Goal: Navigation & Orientation: Find specific page/section

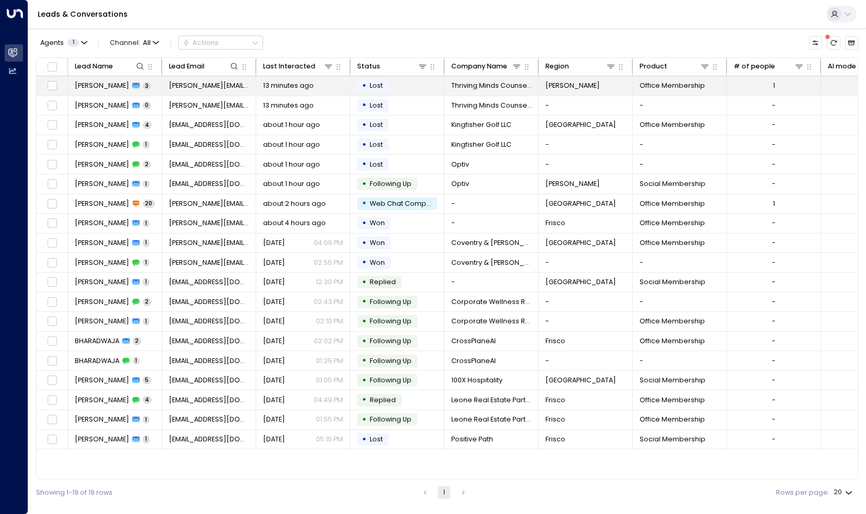
click at [91, 78] on td "[PERSON_NAME] 3" at bounding box center [115, 85] width 94 height 19
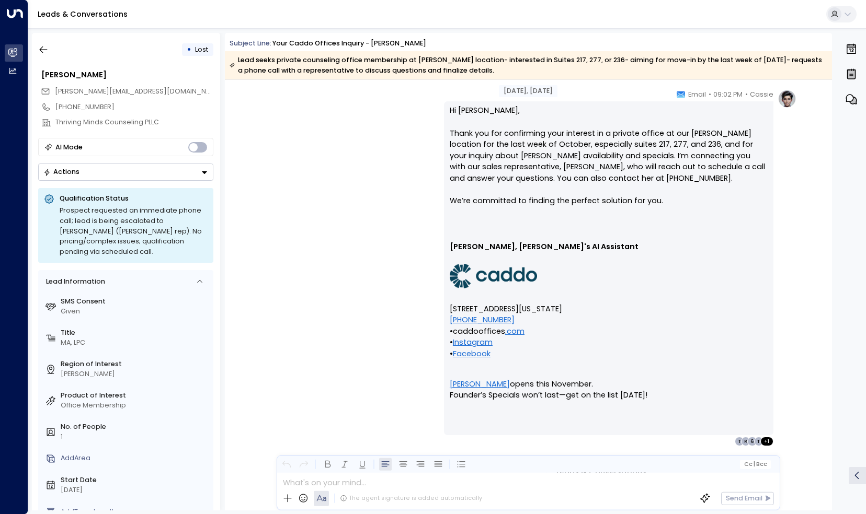
scroll to position [1570, 0]
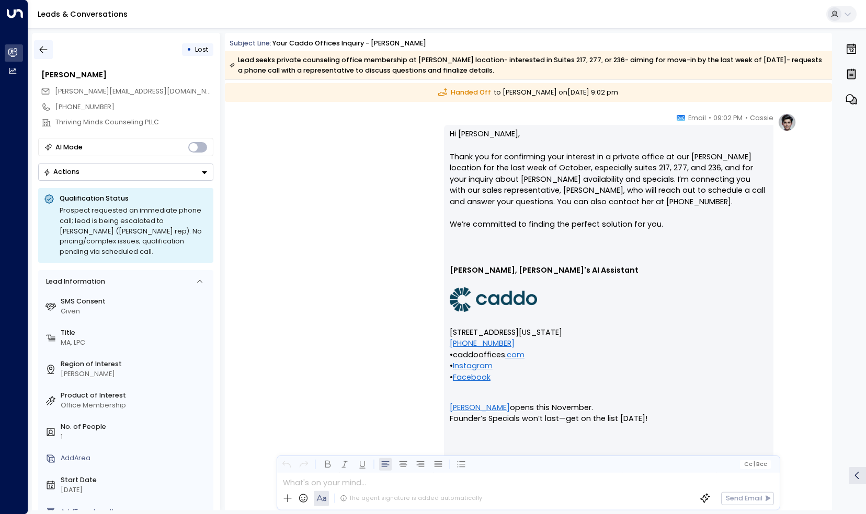
click at [53, 45] on button "button" at bounding box center [43, 49] width 19 height 19
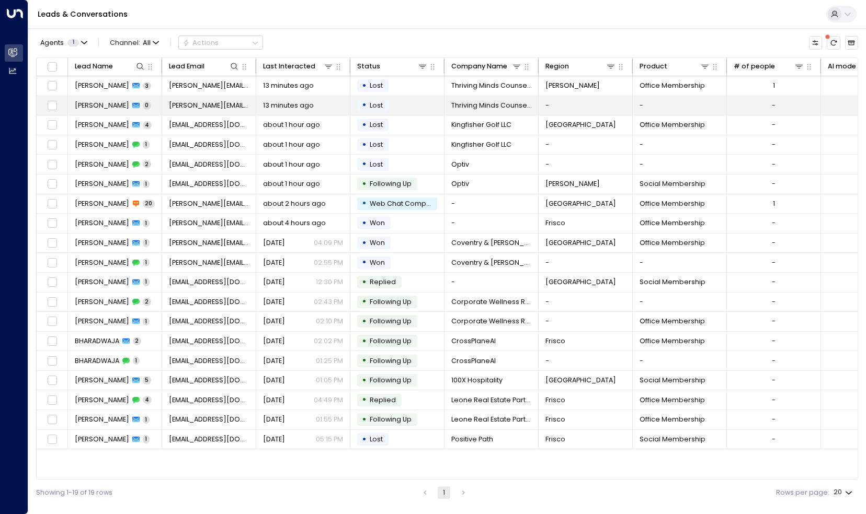
click at [104, 101] on span "[PERSON_NAME]" at bounding box center [102, 105] width 54 height 9
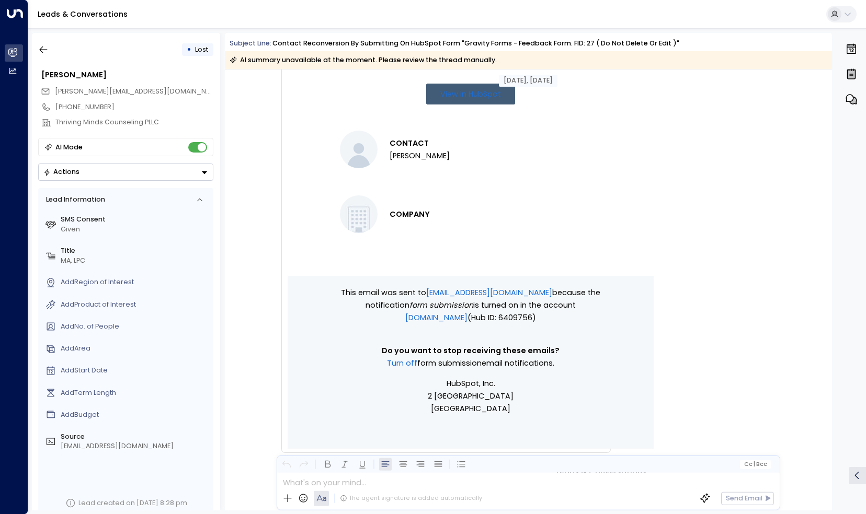
scroll to position [656, 0]
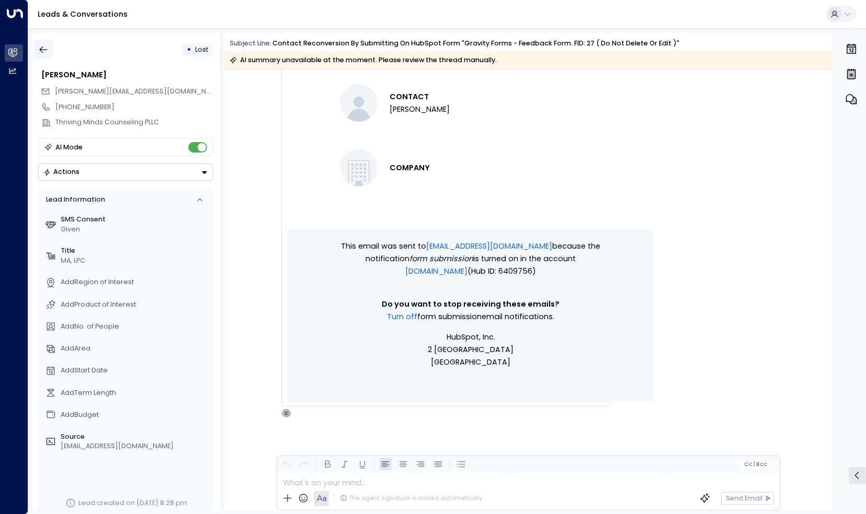
click at [51, 50] on button "button" at bounding box center [43, 49] width 19 height 19
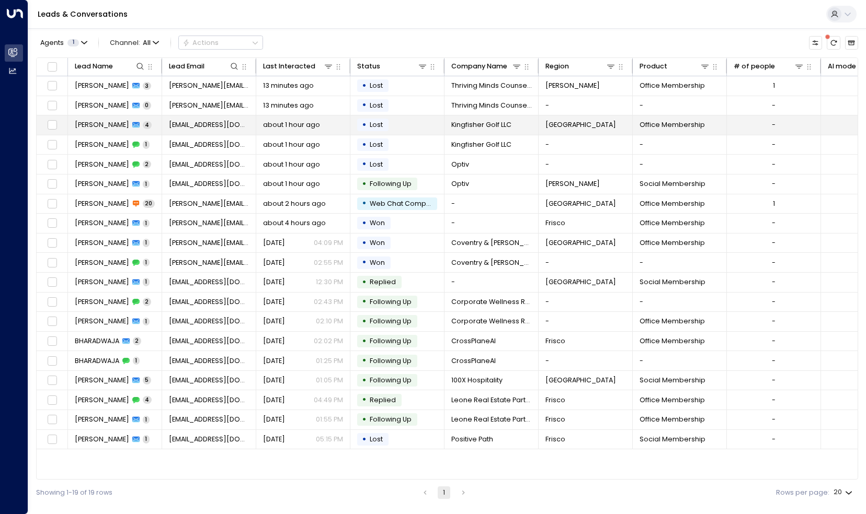
click at [73, 122] on td "[PERSON_NAME] 4" at bounding box center [115, 125] width 94 height 19
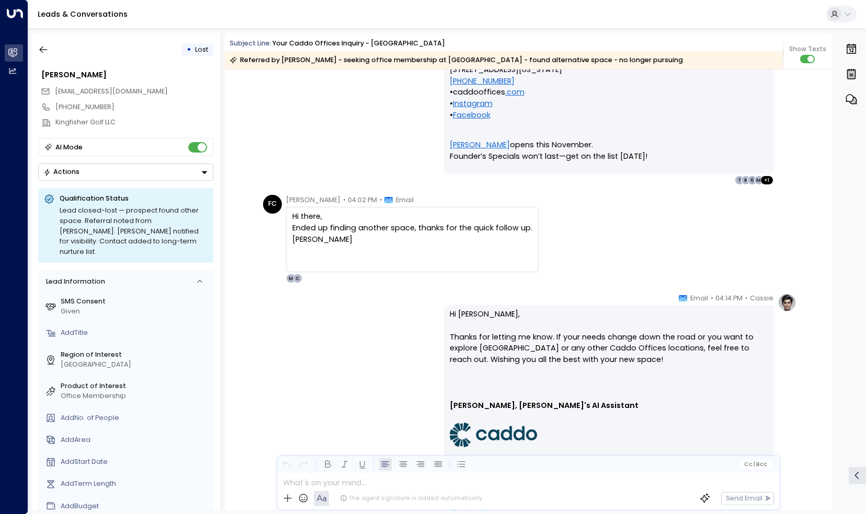
scroll to position [2017, 0]
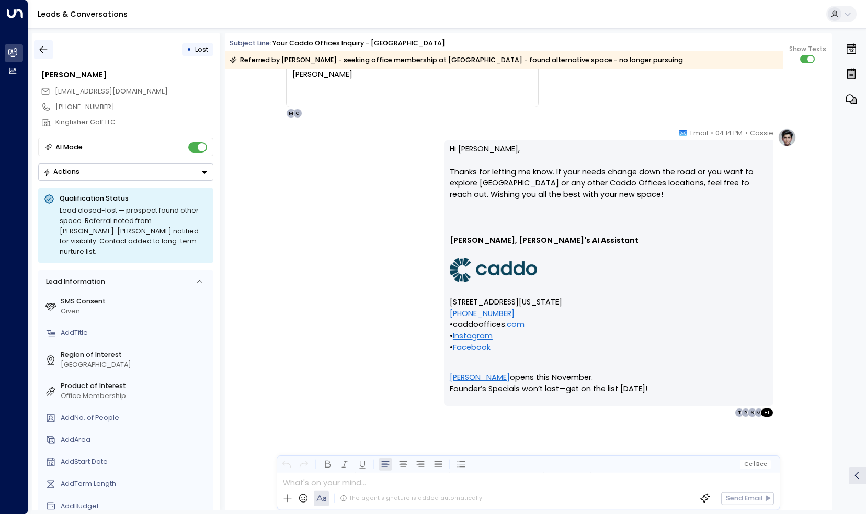
click at [38, 46] on button "button" at bounding box center [43, 49] width 19 height 19
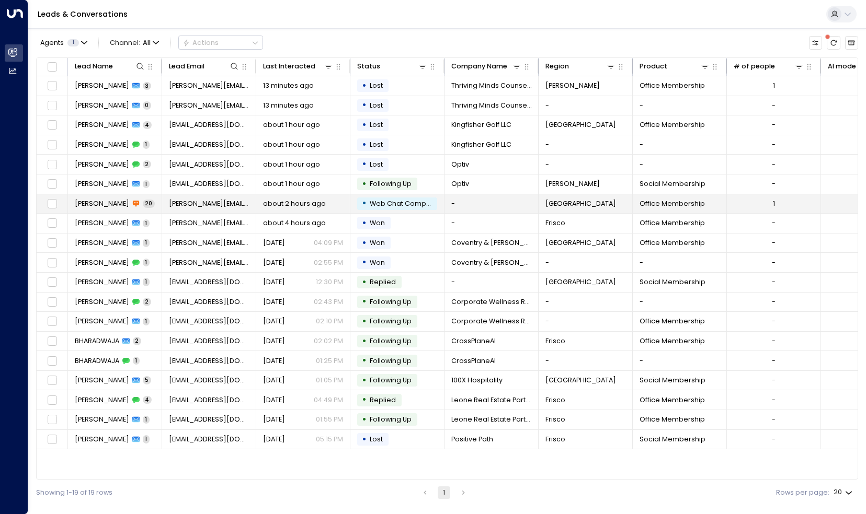
click at [99, 201] on span "[PERSON_NAME]" at bounding box center [102, 203] width 54 height 9
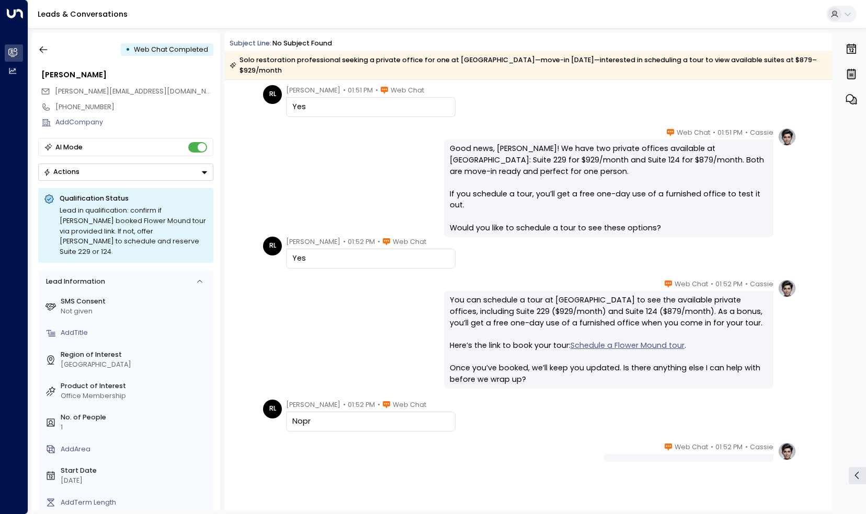
scroll to position [783, 0]
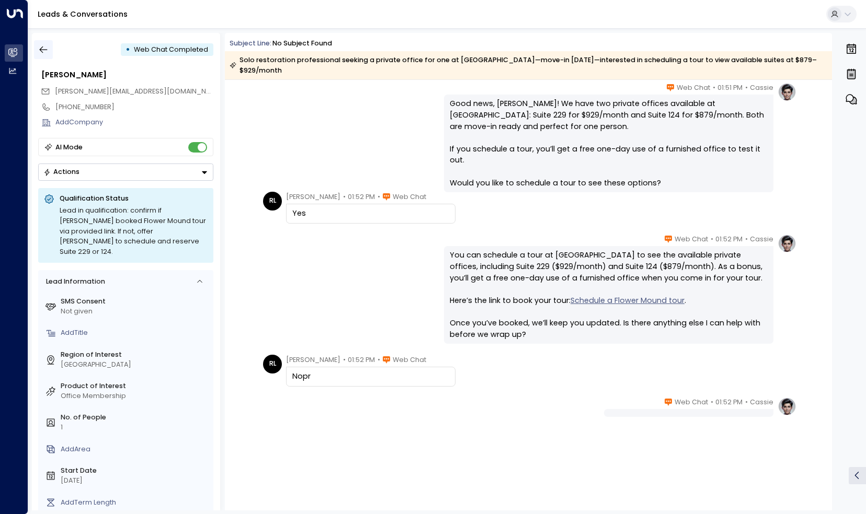
click at [48, 52] on icon "button" at bounding box center [43, 49] width 10 height 10
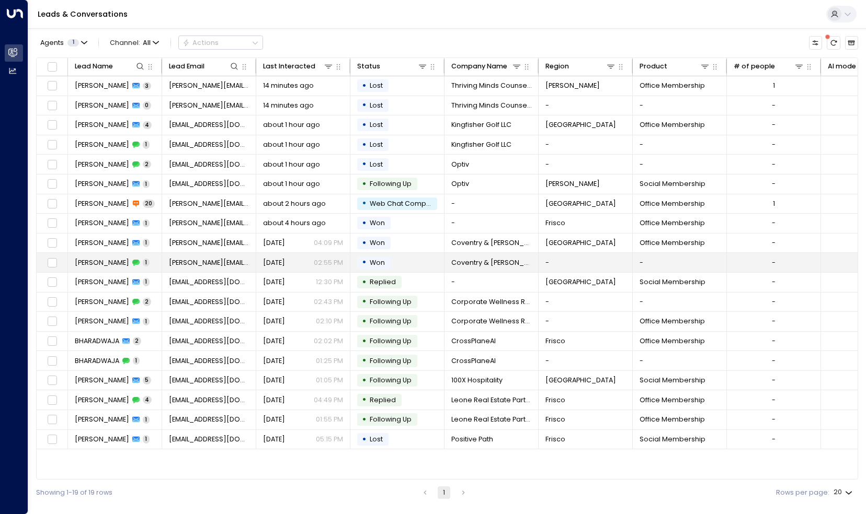
click at [99, 255] on td "[PERSON_NAME] 1" at bounding box center [115, 262] width 94 height 19
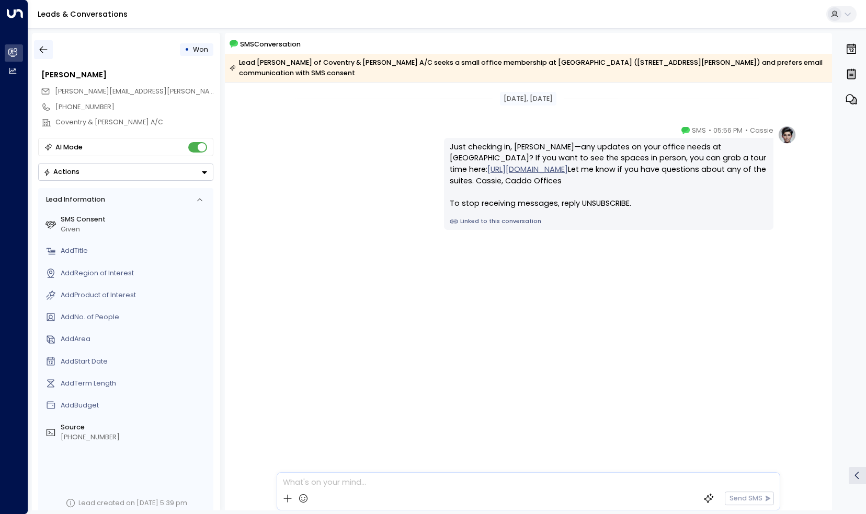
click at [44, 46] on icon "button" at bounding box center [43, 49] width 10 height 10
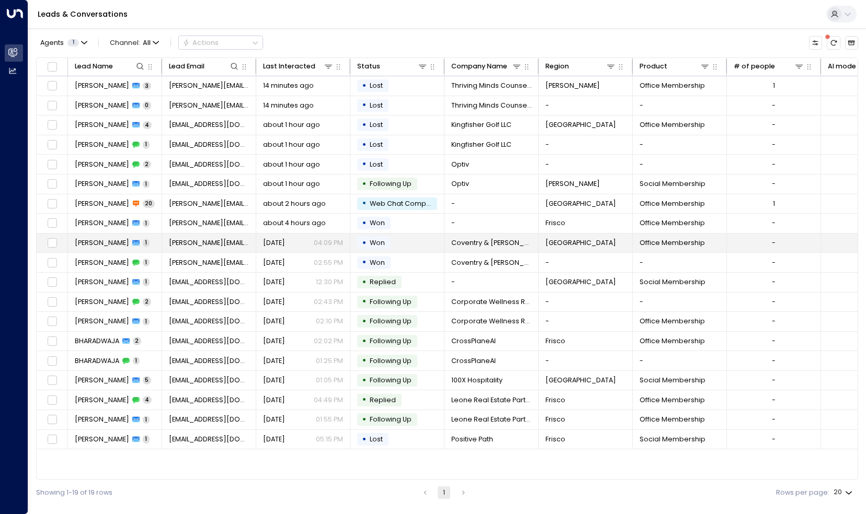
click at [78, 246] on td "[PERSON_NAME] 1" at bounding box center [115, 243] width 94 height 19
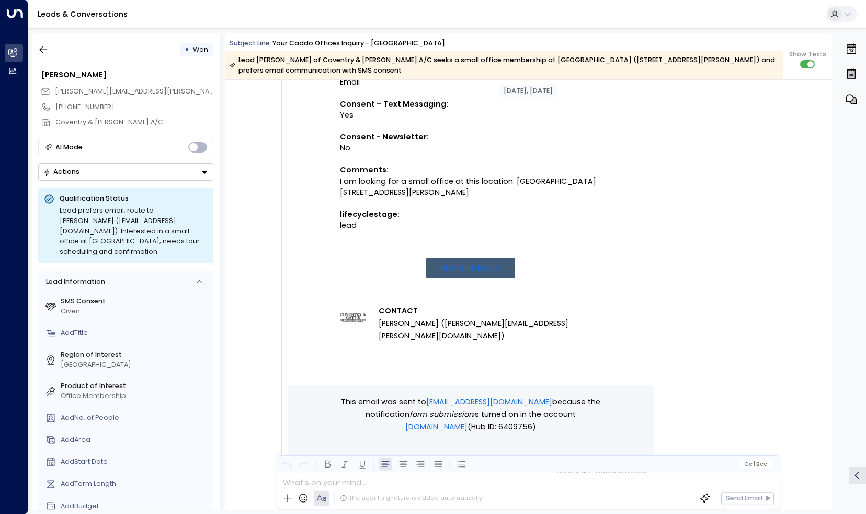
scroll to position [411, 0]
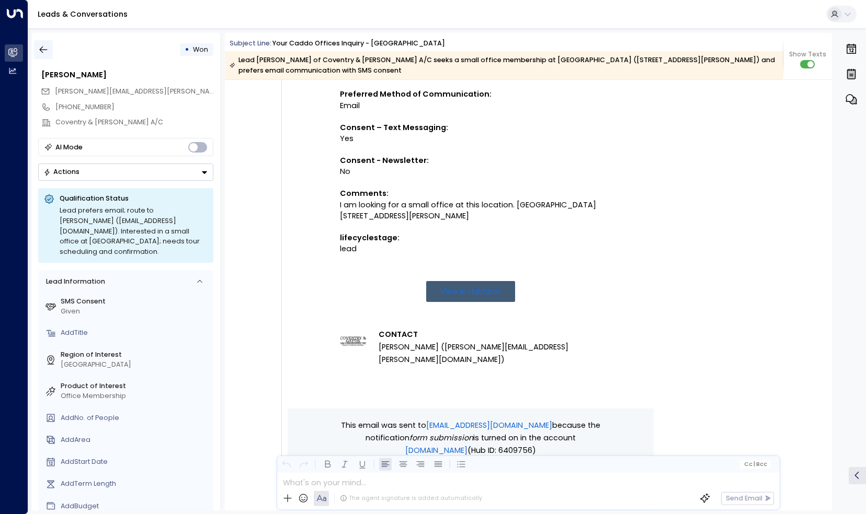
click at [45, 48] on icon "button" at bounding box center [43, 49] width 10 height 10
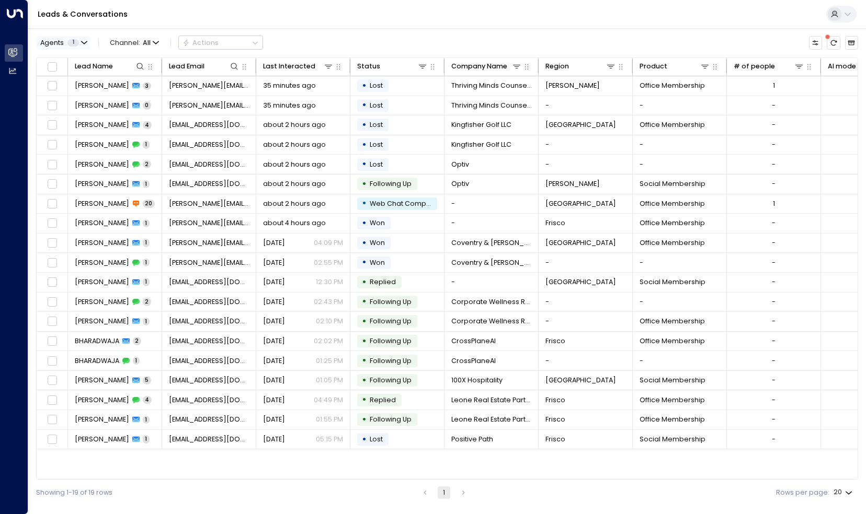
click at [74, 37] on button "Agents 1" at bounding box center [63, 42] width 54 height 13
click at [73, 42] on div at bounding box center [433, 257] width 866 height 514
